Goal: Information Seeking & Learning: Learn about a topic

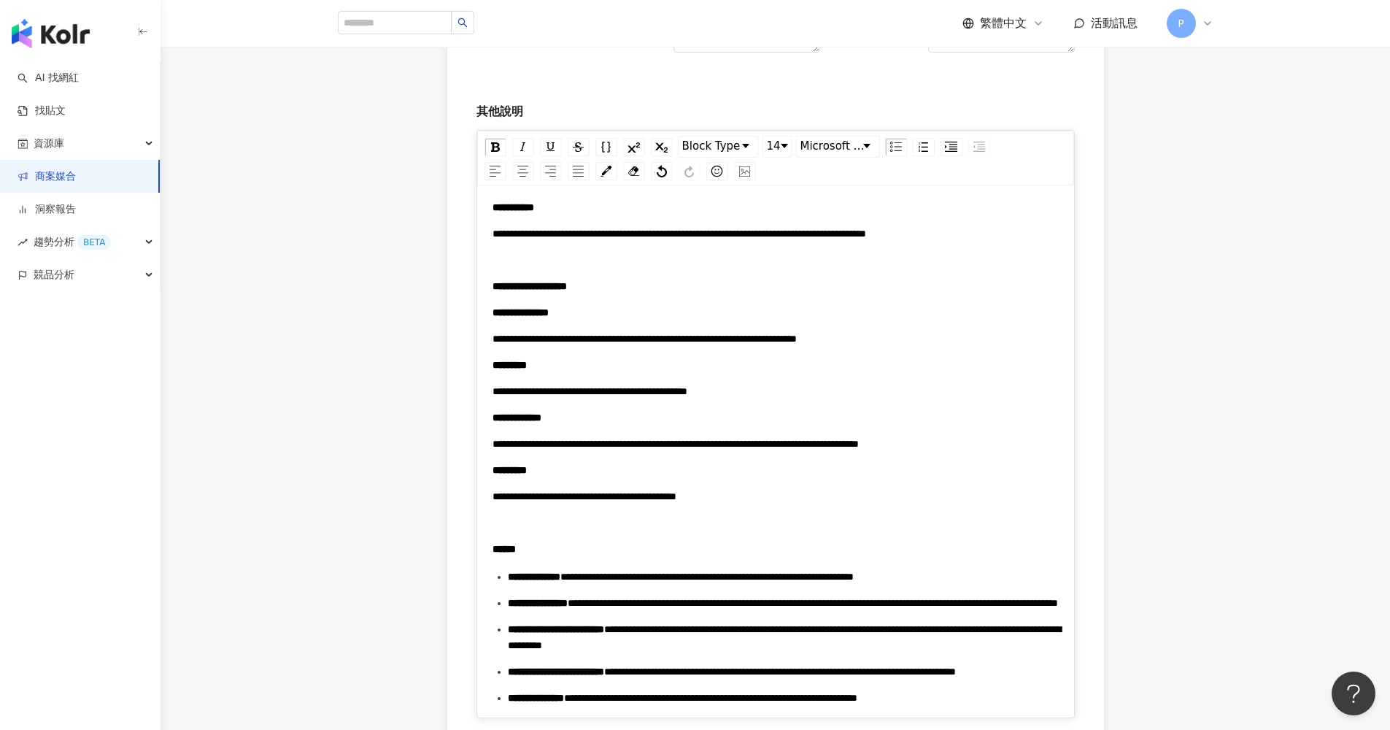
scroll to position [1227, 0]
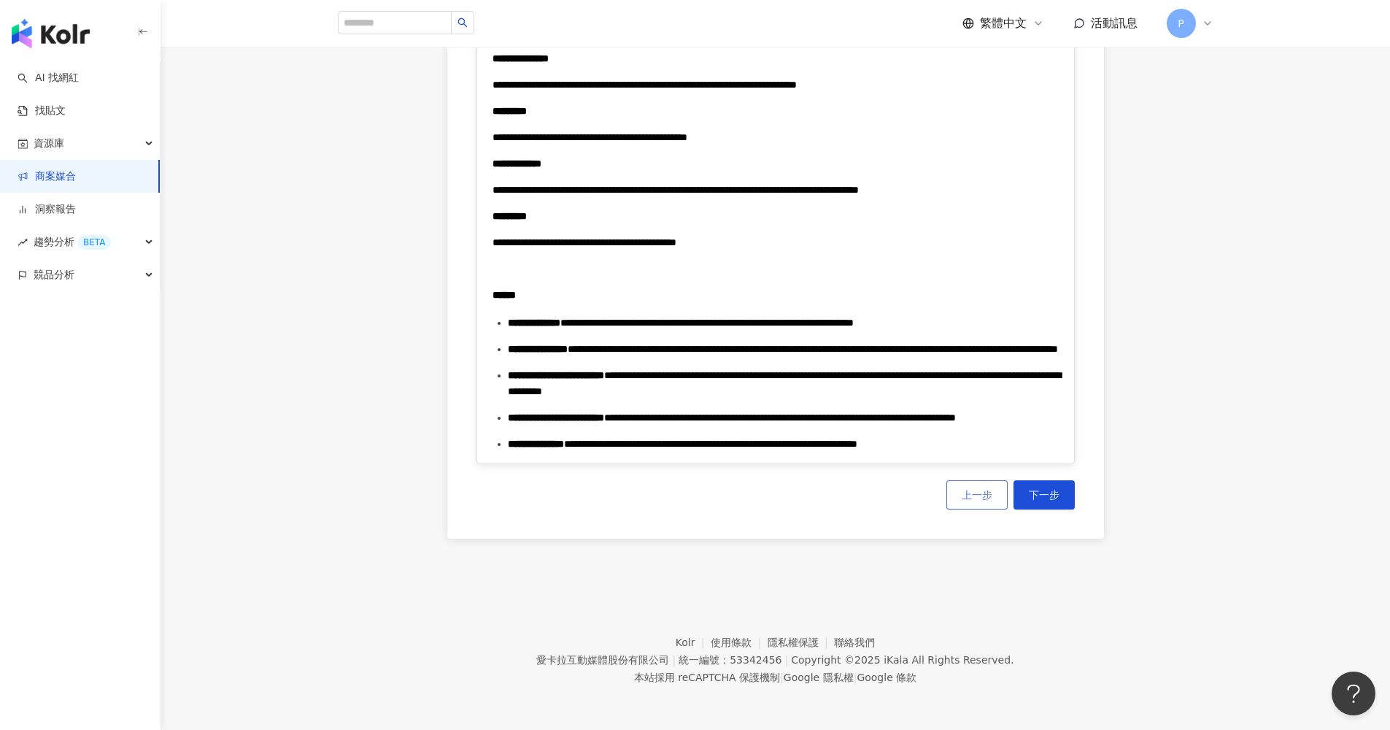
click at [972, 496] on span "上一步" at bounding box center [977, 495] width 31 height 12
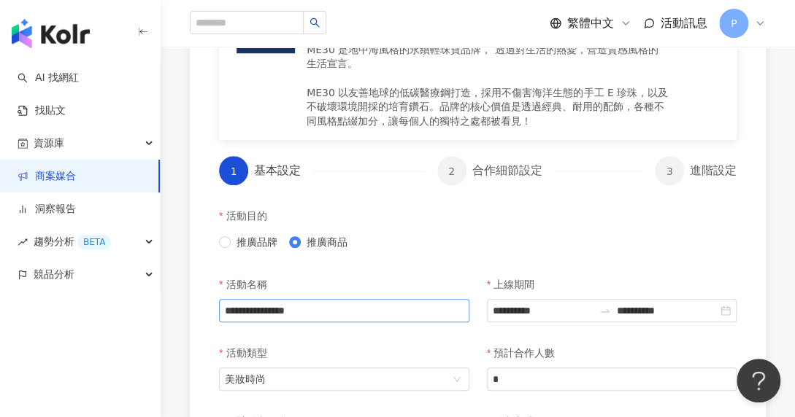
scroll to position [414, 0]
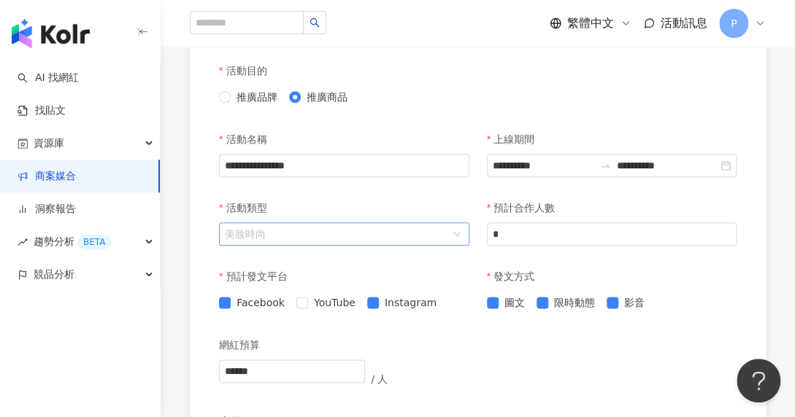
click at [339, 237] on span "美妝時尚" at bounding box center [344, 234] width 239 height 22
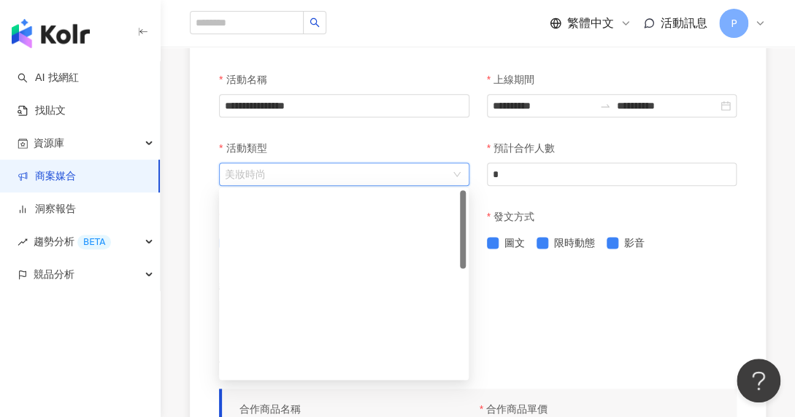
scroll to position [0, 0]
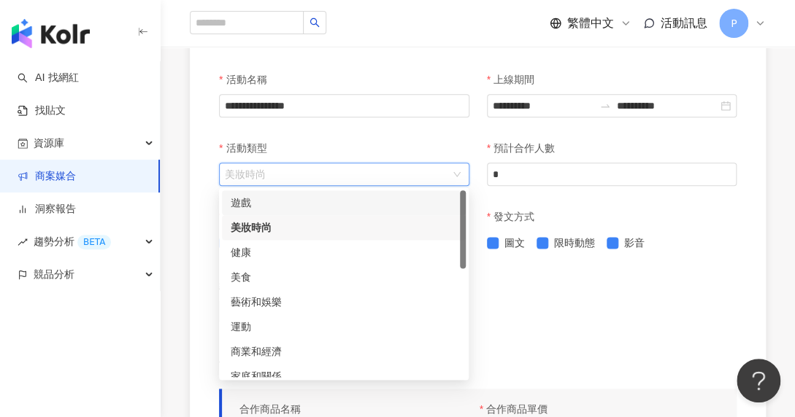
click at [450, 139] on div "活動類型" at bounding box center [344, 148] width 250 height 29
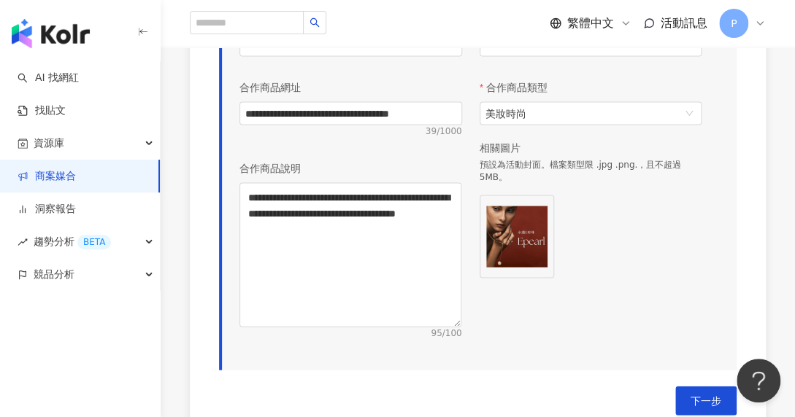
scroll to position [935, 0]
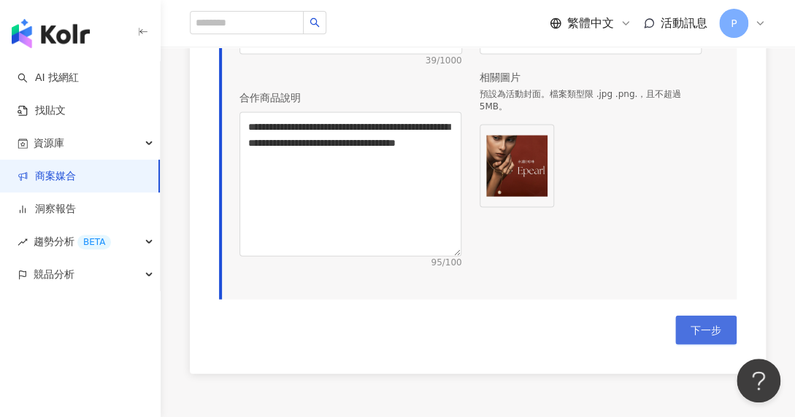
click at [710, 331] on span "下一步" at bounding box center [705, 331] width 31 height 12
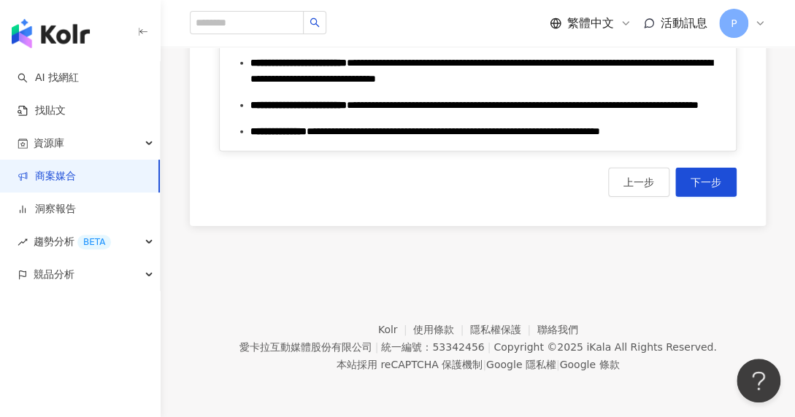
scroll to position [1640, 0]
click at [702, 188] on span "下一步" at bounding box center [705, 183] width 31 height 12
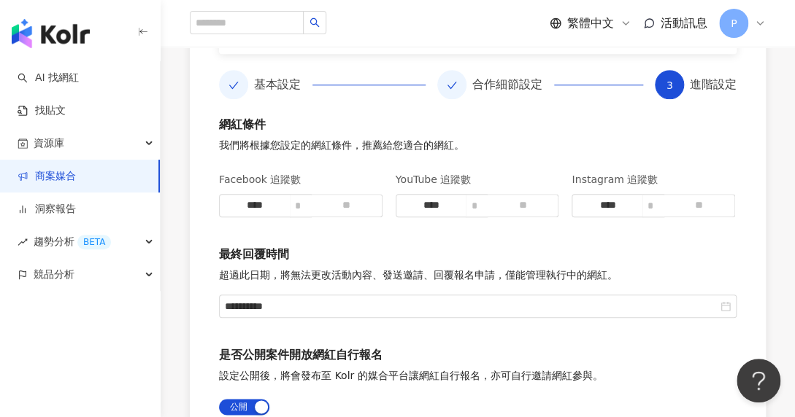
scroll to position [523, 0]
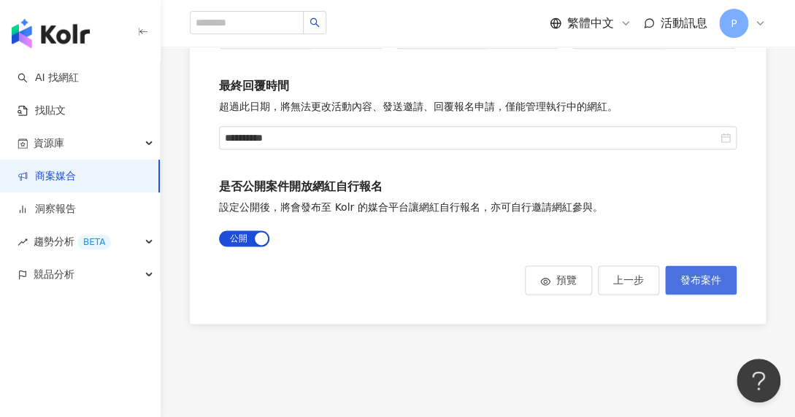
click at [703, 279] on span "發布案件" at bounding box center [700, 280] width 41 height 12
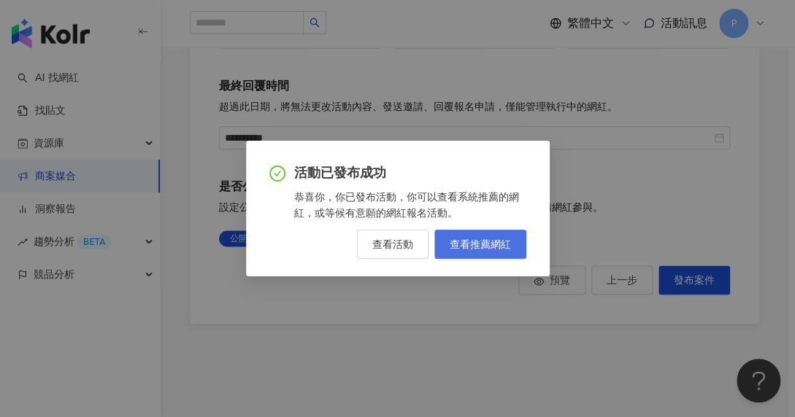
click at [482, 239] on span "查看推薦網紅" at bounding box center [480, 245] width 61 height 12
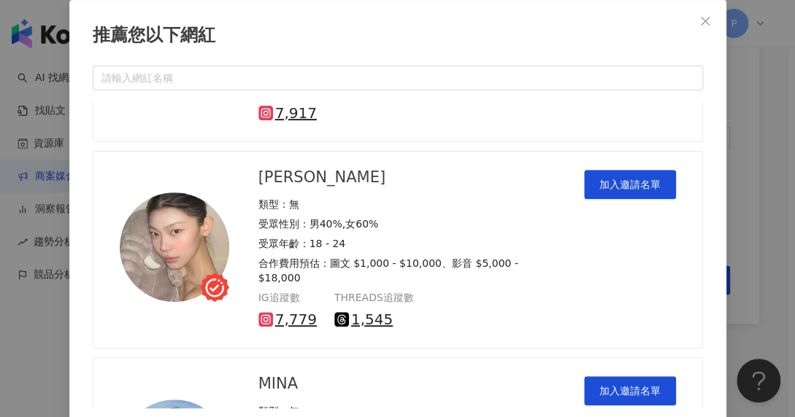
scroll to position [479, 0]
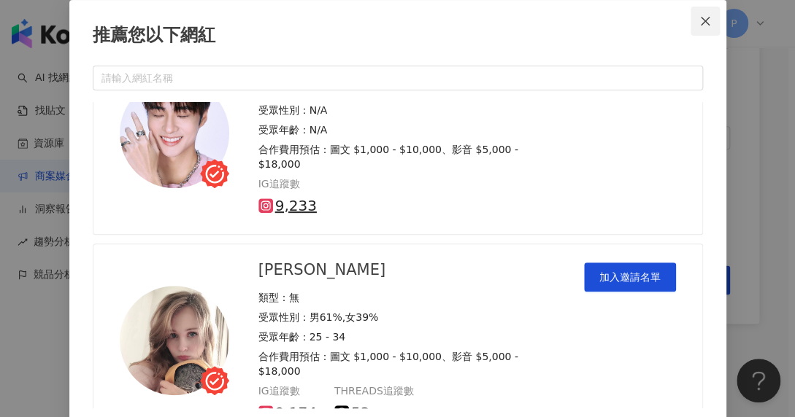
click at [706, 22] on icon "close" at bounding box center [705, 21] width 12 height 12
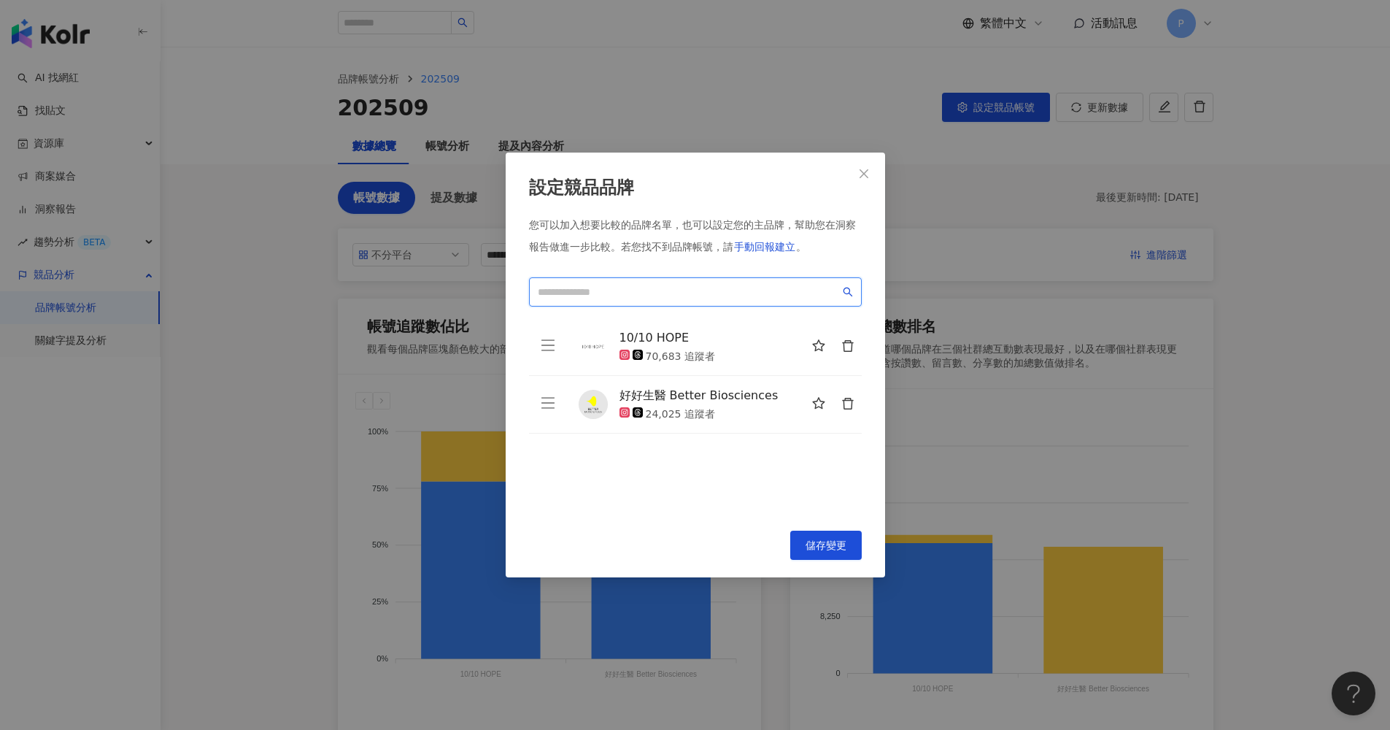
click at [731, 293] on input "search" at bounding box center [689, 292] width 302 height 16
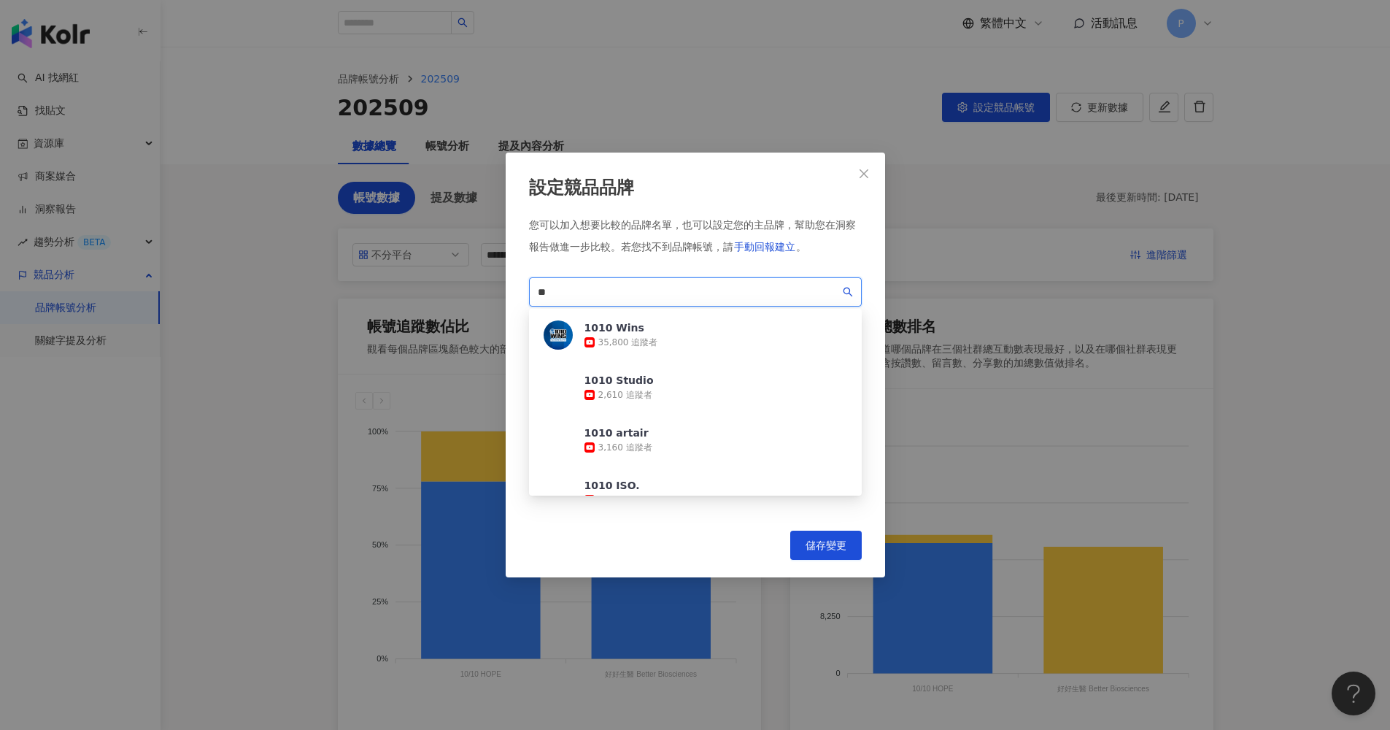
type input "*"
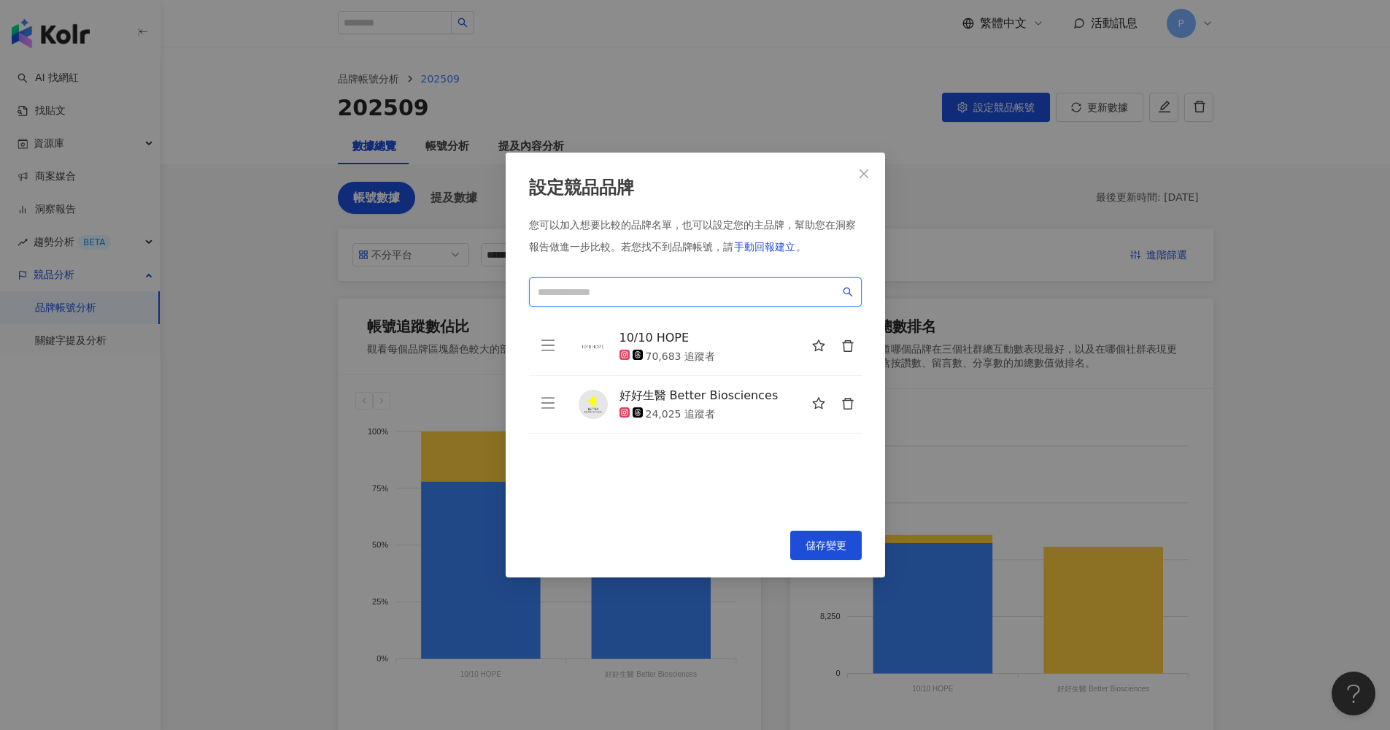
click at [721, 290] on input "search" at bounding box center [689, 292] width 302 height 16
type input "*"
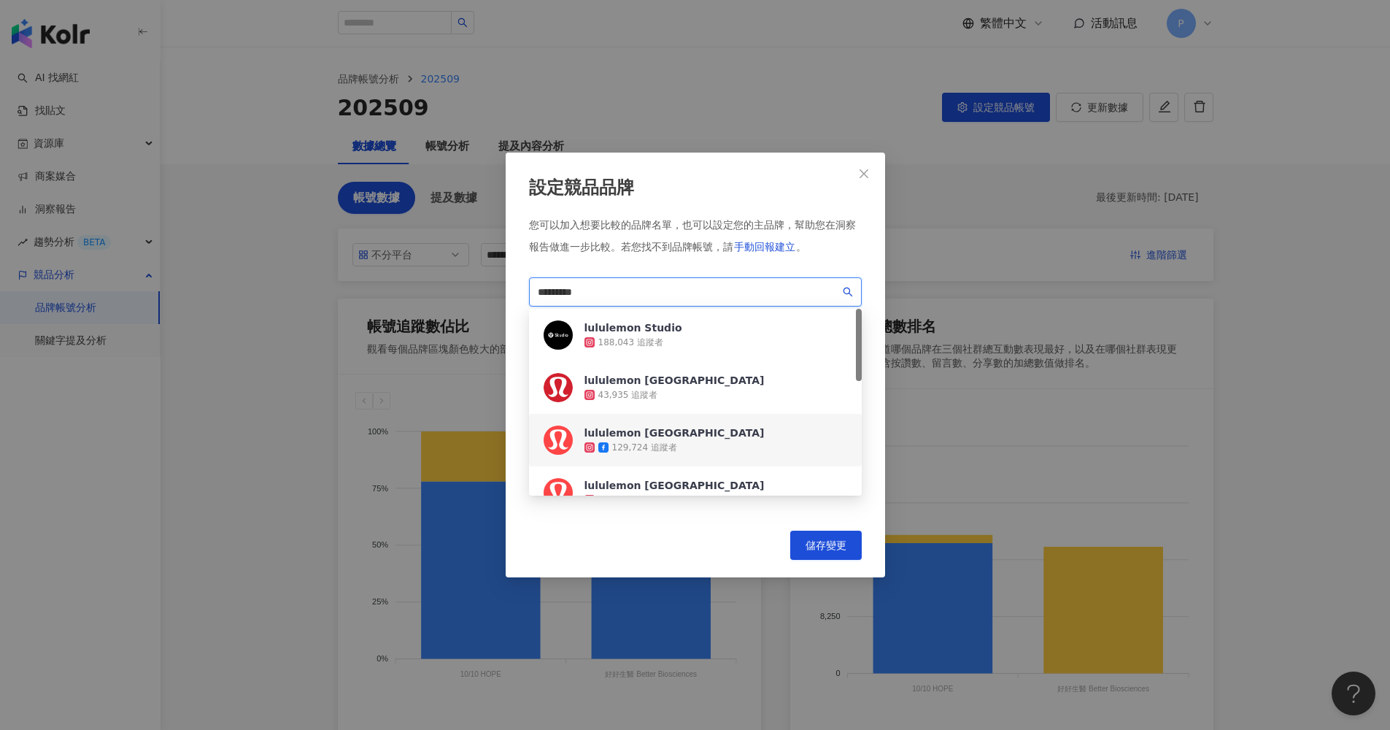
click at [680, 436] on div "lululemon Taiwan 129,724 追蹤者" at bounding box center [695, 440] width 333 height 53
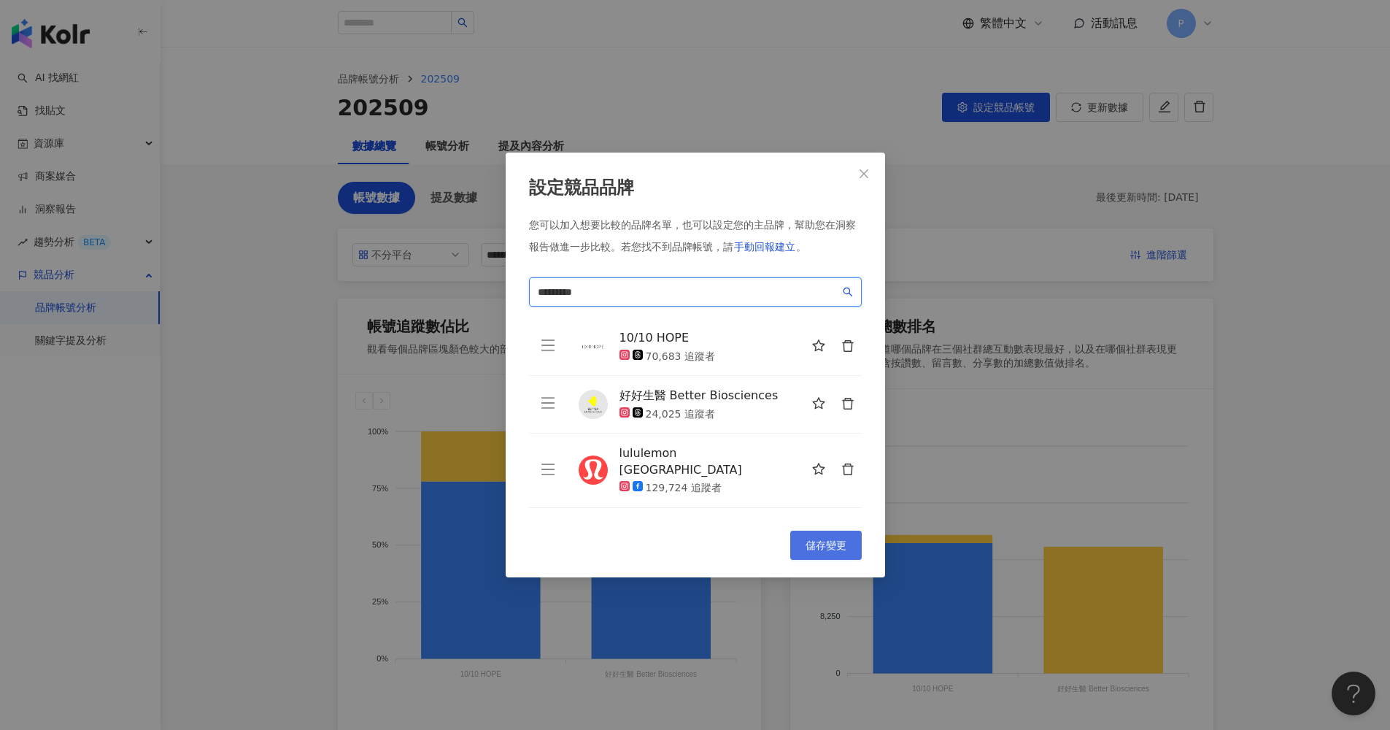
type input "*********"
click at [833, 554] on button "儲存變更" at bounding box center [826, 544] width 72 height 29
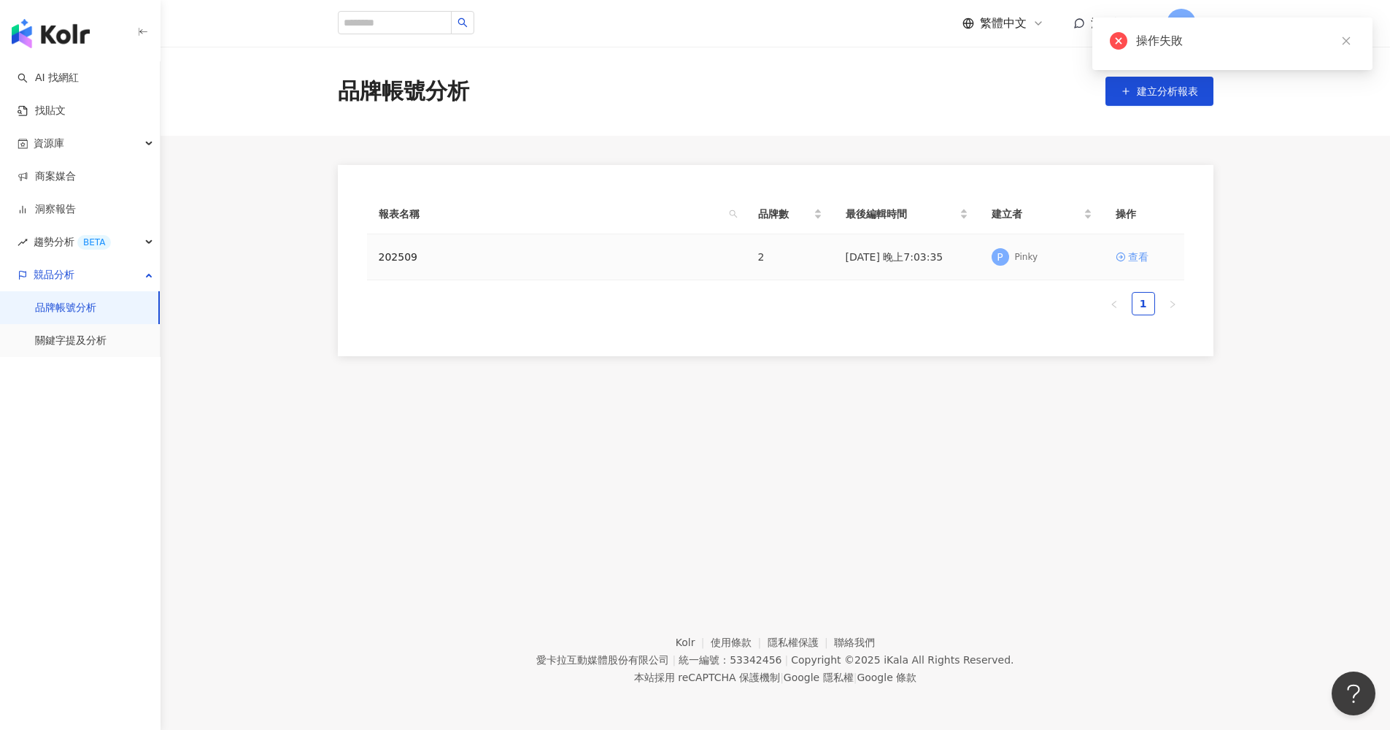
click at [1143, 256] on div "查看" at bounding box center [1138, 257] width 20 height 16
click at [1137, 257] on div "查看" at bounding box center [1138, 257] width 20 height 16
click at [1122, 255] on icon at bounding box center [1121, 257] width 10 height 10
click at [442, 256] on div "202509" at bounding box center [557, 257] width 356 height 16
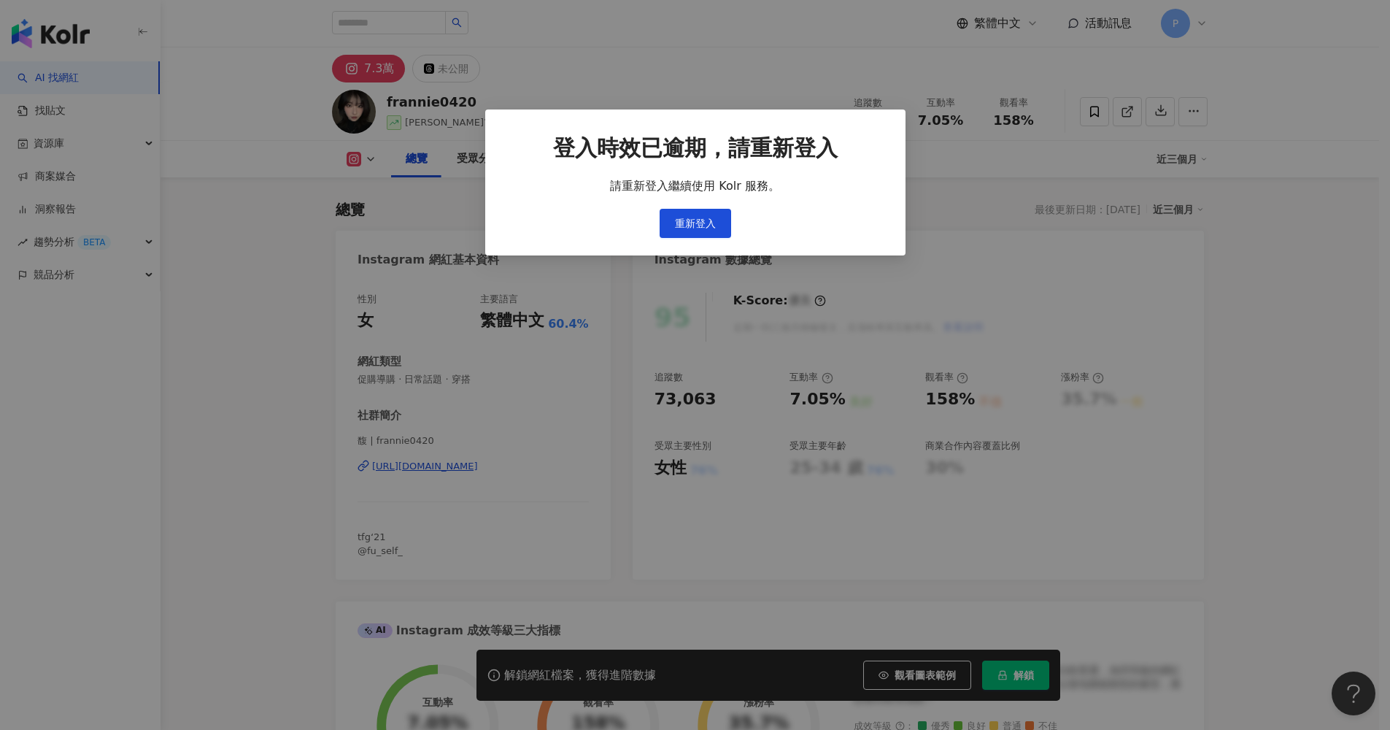
click at [706, 213] on div "登入時效已逾期，請重新登入 請重新登入繼續使用 Kolr 服務。 重新登入" at bounding box center [695, 365] width 1390 height 730
drag, startPoint x: 706, startPoint y: 216, endPoint x: 703, endPoint y: 230, distance: 14.2
click at [706, 217] on div "登入時效已逾期，請重新登入 請重新登入繼續使用 Kolr 服務。 重新登入" at bounding box center [695, 365] width 1390 height 730
click at [704, 223] on div "登入時效已逾期，請重新登入 請重新登入繼續使用 Kolr 服務。 重新登入" at bounding box center [695, 365] width 1390 height 730
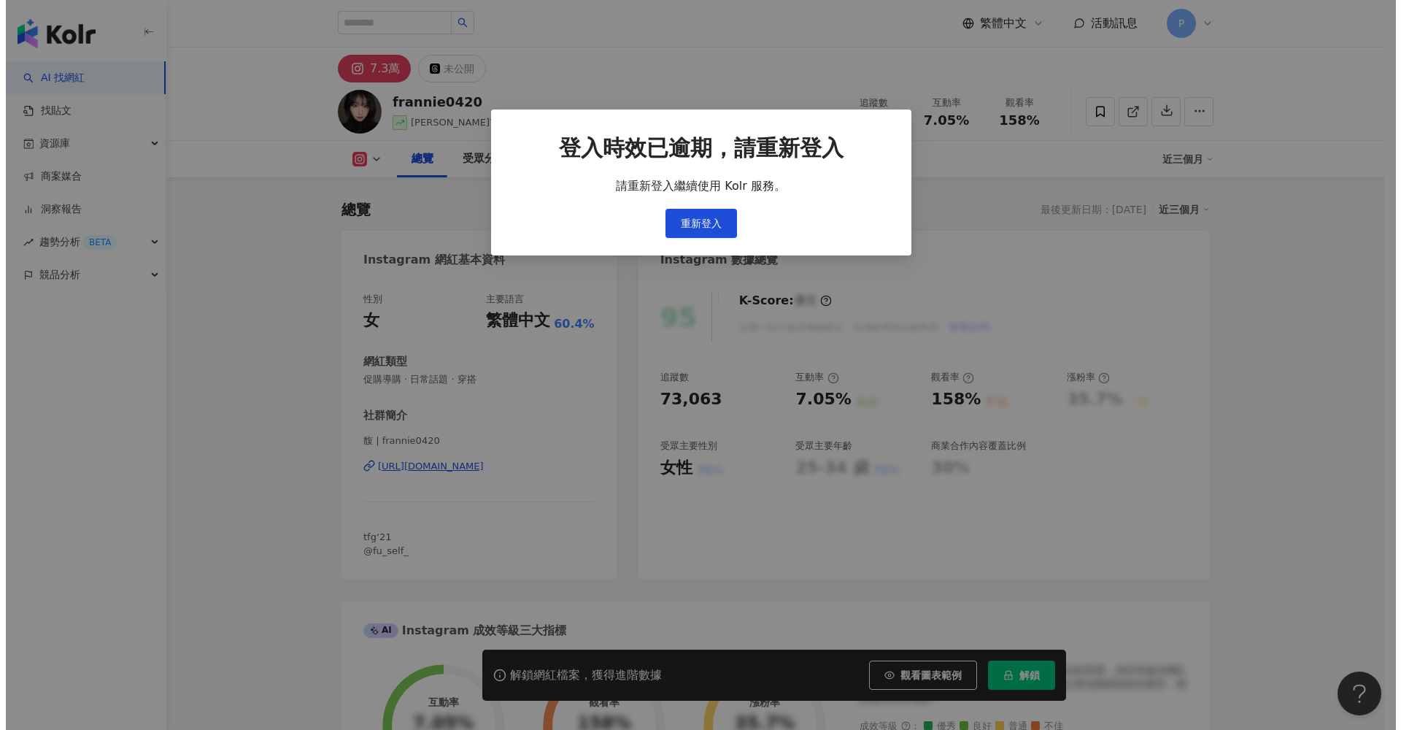
scroll to position [849, 0]
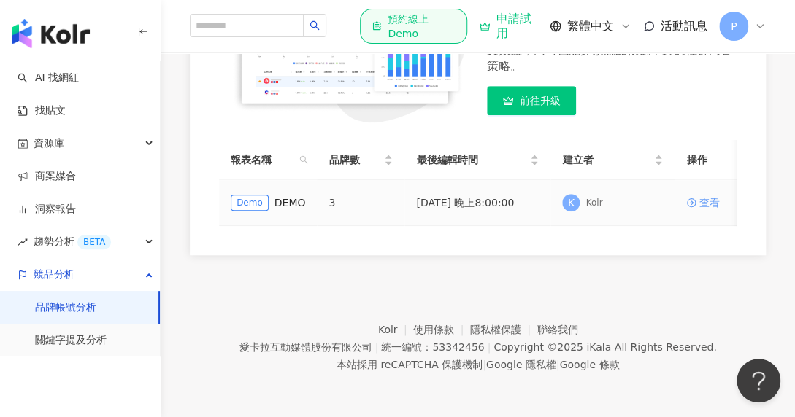
click at [706, 197] on div "查看" at bounding box center [708, 203] width 20 height 16
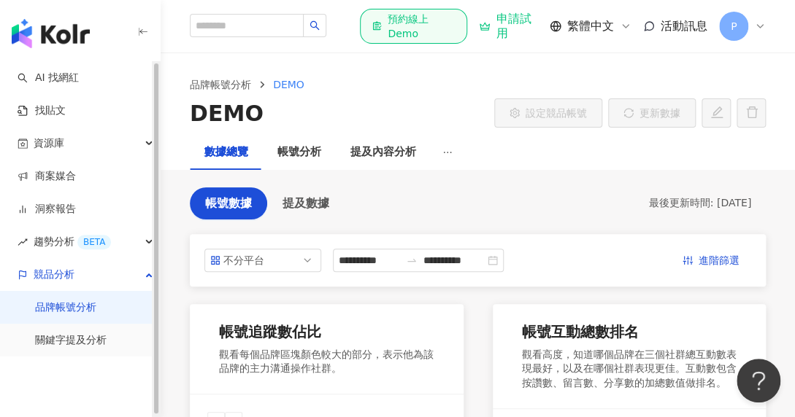
click at [62, 304] on link "品牌帳號分析" at bounding box center [65, 308] width 61 height 15
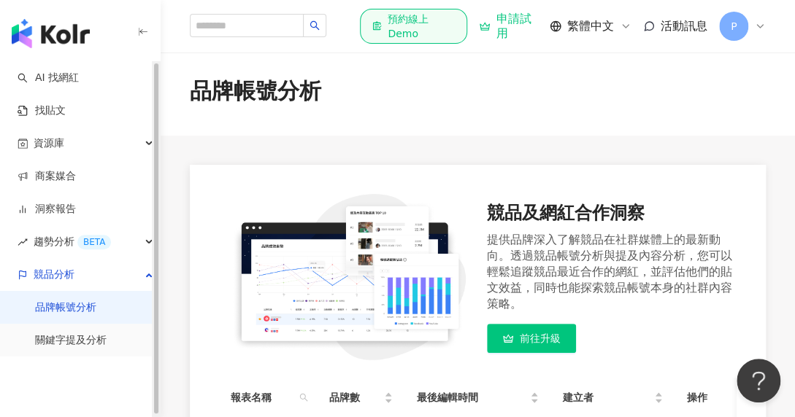
scroll to position [243, 0]
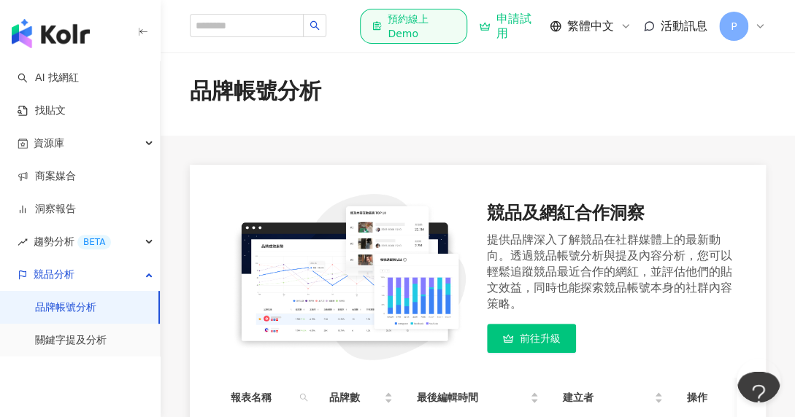
click at [754, 20] on icon at bounding box center [760, 26] width 12 height 12
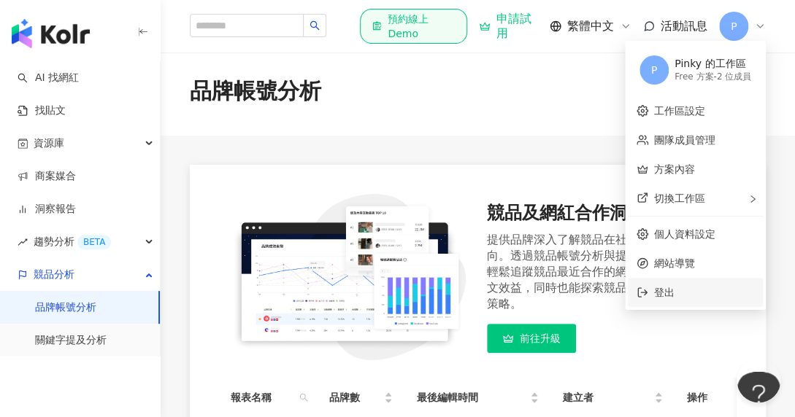
click at [672, 290] on span "登出" at bounding box center [664, 293] width 20 height 12
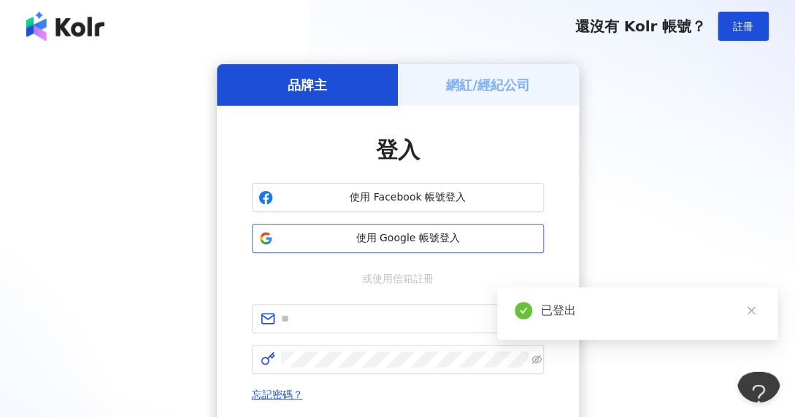
click at [423, 240] on span "使用 Google 帳號登入" at bounding box center [408, 238] width 258 height 15
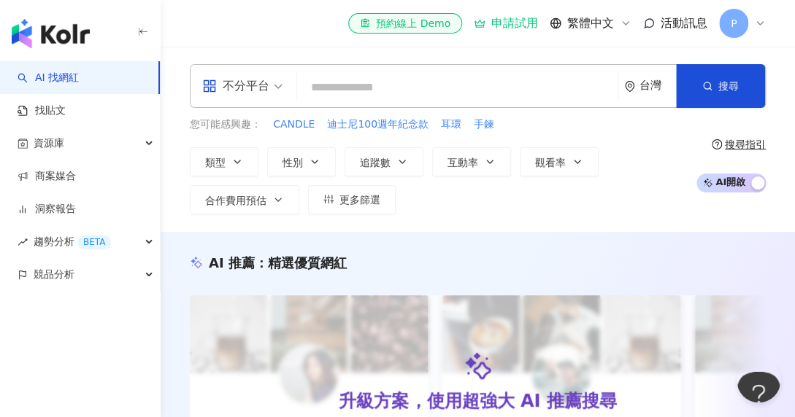
click at [756, 19] on icon at bounding box center [760, 24] width 12 height 12
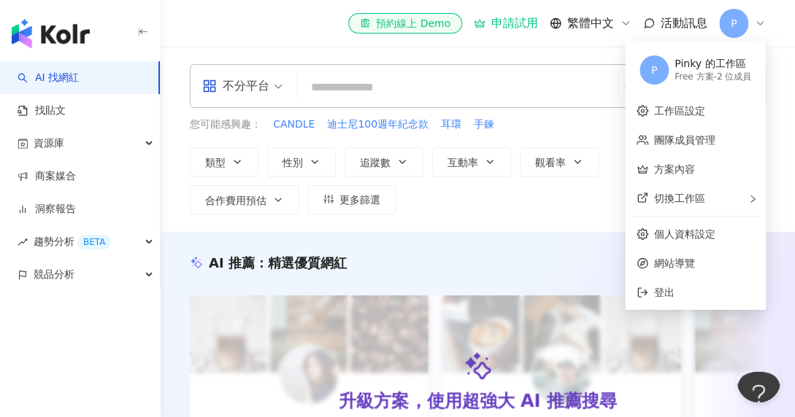
click at [692, 79] on div "Free 方案 - 2 位成員" at bounding box center [712, 77] width 77 height 12
click at [678, 174] on link "方案內容" at bounding box center [674, 169] width 41 height 12
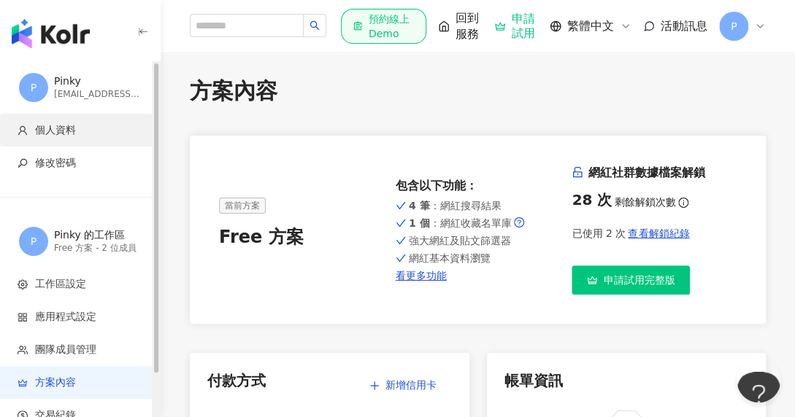
click at [83, 123] on span "個人資料" at bounding box center [83, 130] width 131 height 15
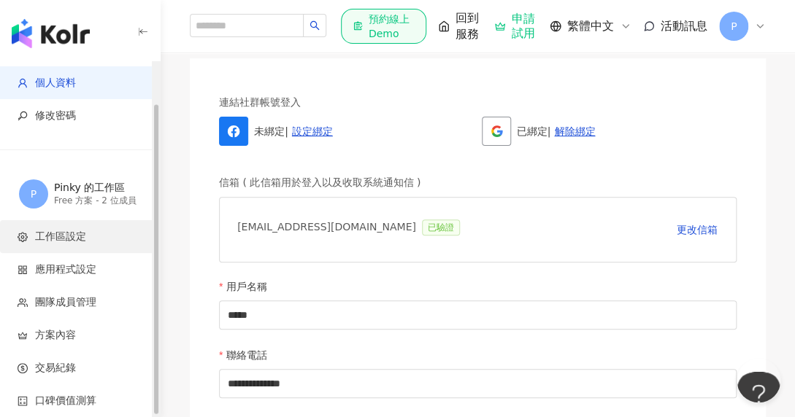
scroll to position [323, 0]
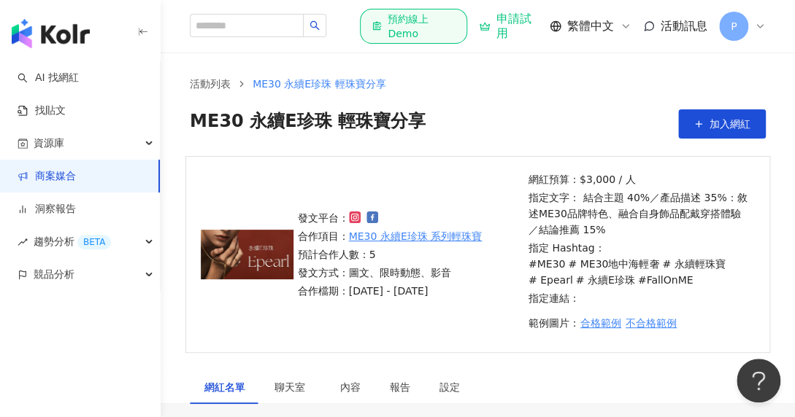
click at [763, 20] on icon at bounding box center [760, 26] width 12 height 12
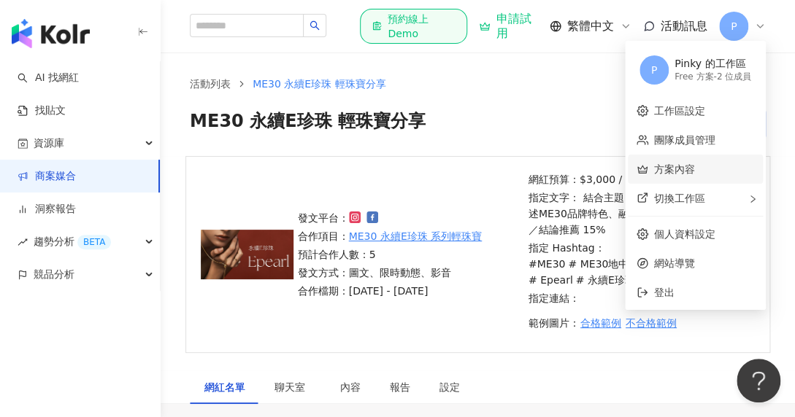
click at [672, 166] on link "方案內容" at bounding box center [674, 169] width 41 height 12
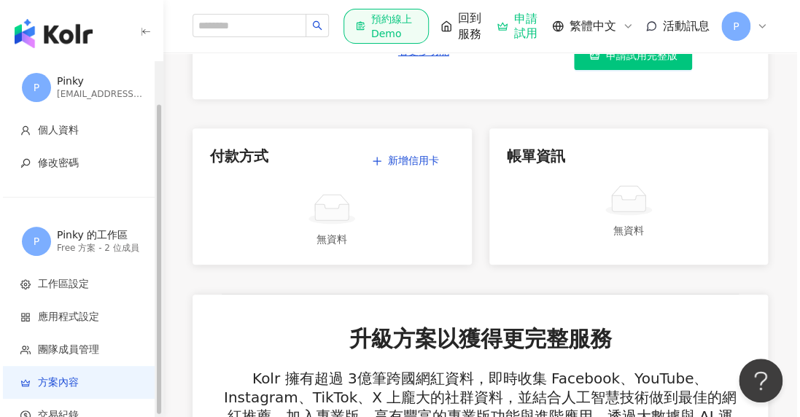
scroll to position [298, 0]
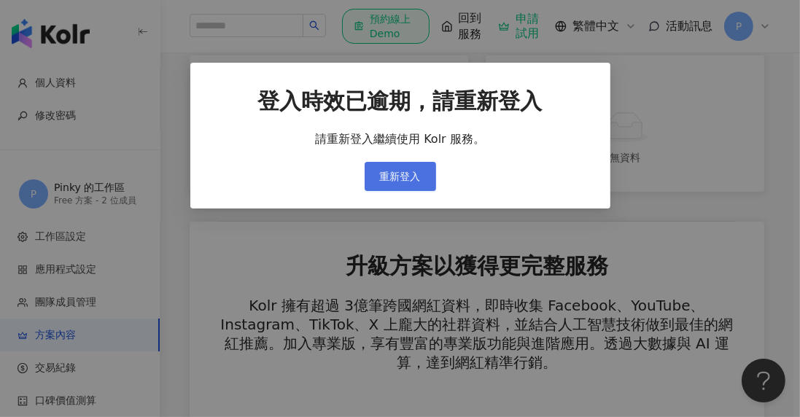
click at [412, 181] on span "重新登入" at bounding box center [400, 177] width 41 height 12
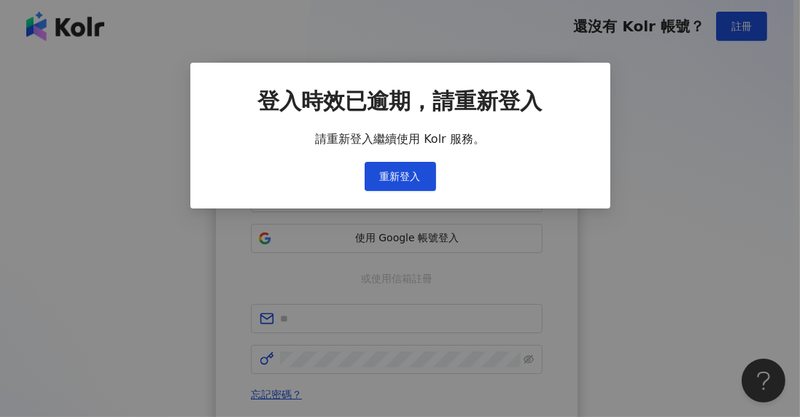
click at [390, 172] on div "登入時效已逾期，請重新登入 請重新登入繼續使用 Kolr 服務。 重新登入" at bounding box center [400, 208] width 800 height 417
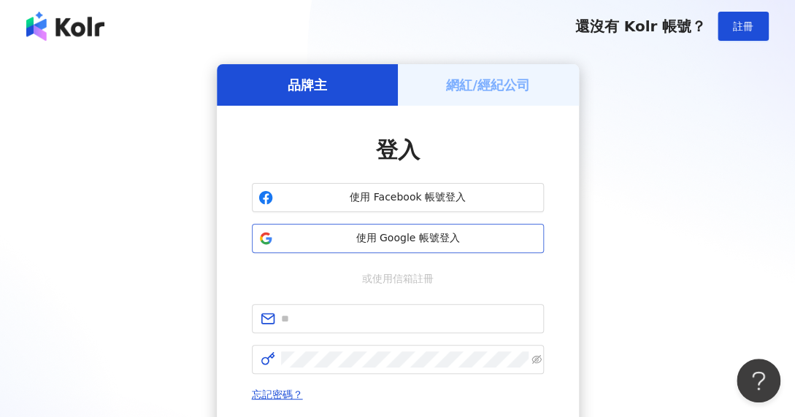
click at [367, 241] on span "使用 Google 帳號登入" at bounding box center [408, 238] width 258 height 15
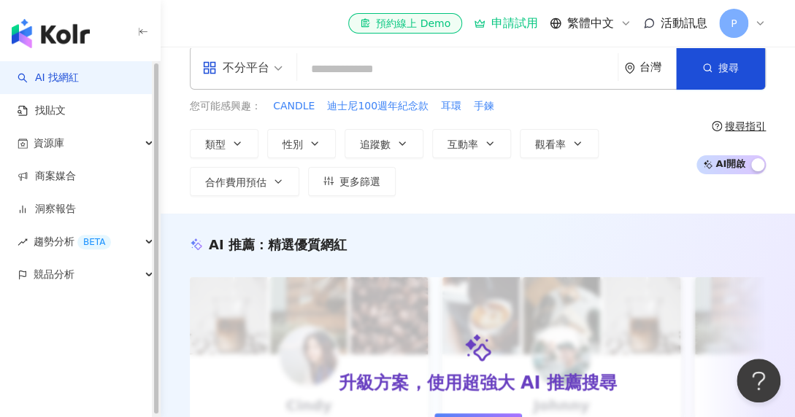
scroll to position [163, 0]
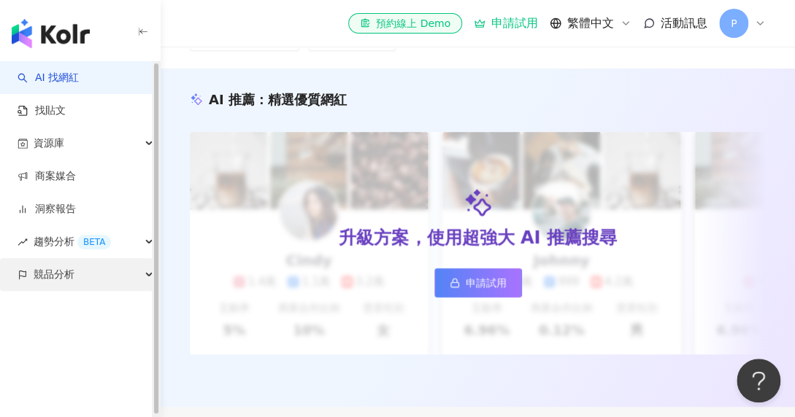
click at [58, 275] on span "競品分析" at bounding box center [54, 274] width 41 height 33
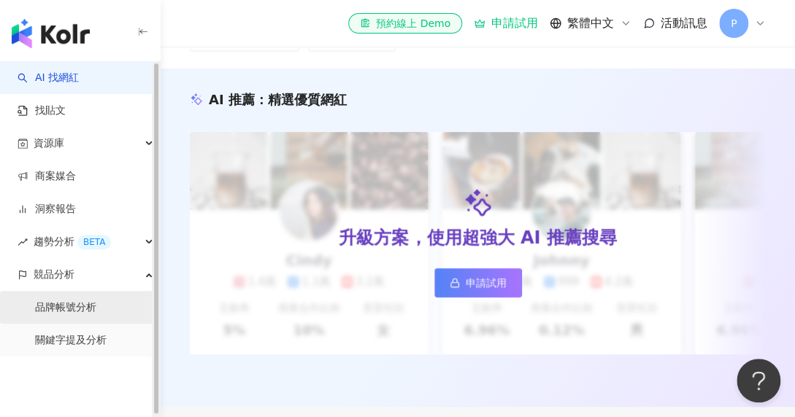
click at [56, 309] on link "品牌帳號分析" at bounding box center [65, 308] width 61 height 15
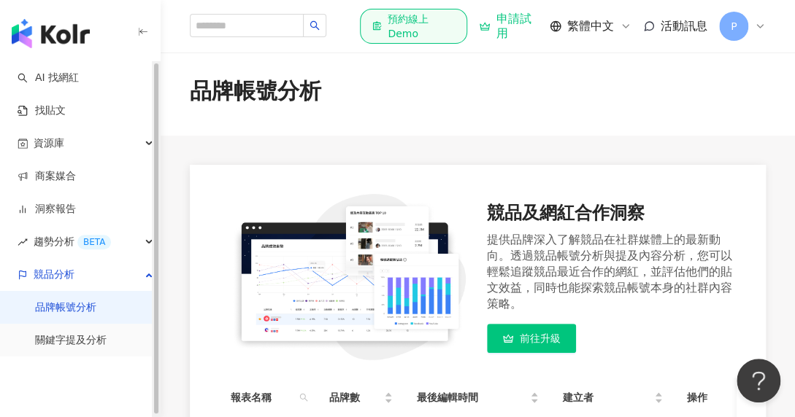
scroll to position [243, 0]
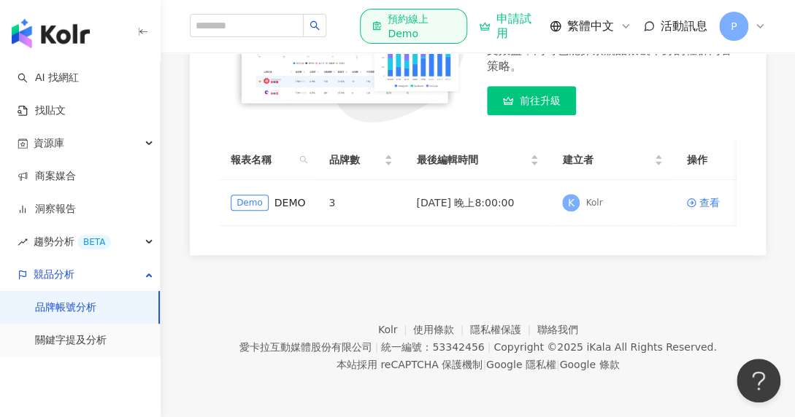
click at [246, 328] on footer "Kolr 使用條款 隱私權保護 聯絡我們 愛卡拉互動媒體股份有限公司 | 統一編號：53342456 | Copyright © 2025 iKala All…" at bounding box center [478, 336] width 634 height 162
